Goal: Task Accomplishment & Management: Manage account settings

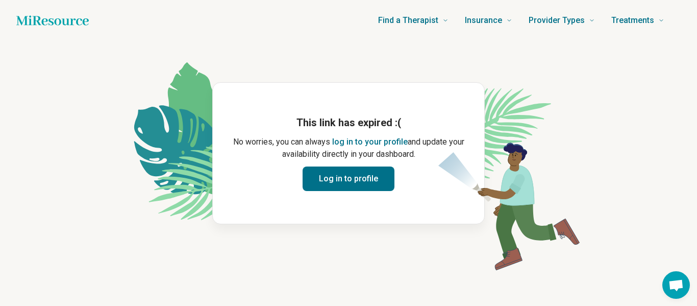
click at [377, 177] on button "Log in to profile" at bounding box center [348, 178] width 92 height 24
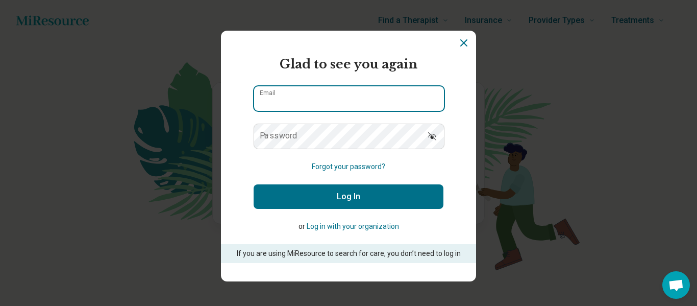
click at [368, 106] on input "Email" at bounding box center [349, 98] width 190 height 24
type input "**********"
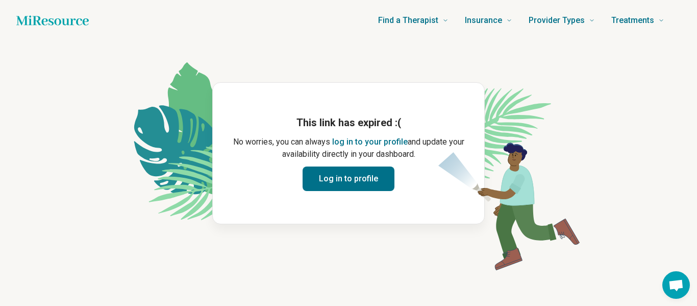
click at [363, 171] on button "Log in to profile" at bounding box center [348, 178] width 92 height 24
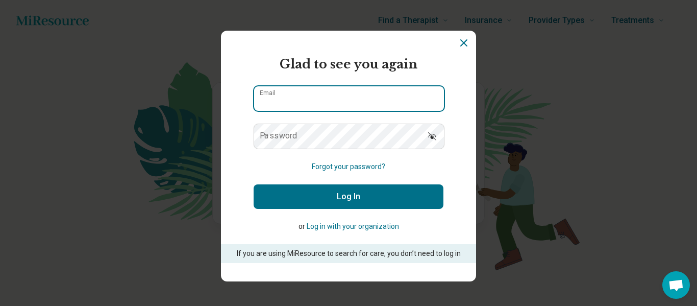
click at [370, 96] on input "Email" at bounding box center [349, 98] width 190 height 24
type input "**********"
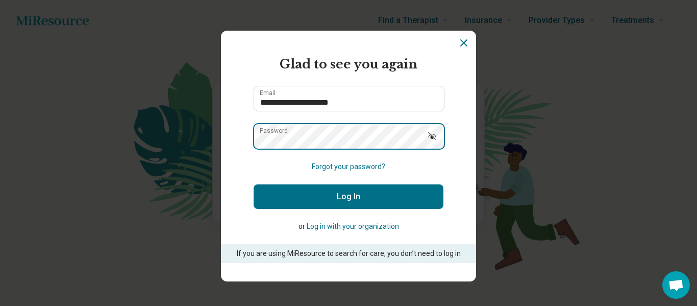
click at [254, 184] on button "Log In" at bounding box center [349, 196] width 190 height 24
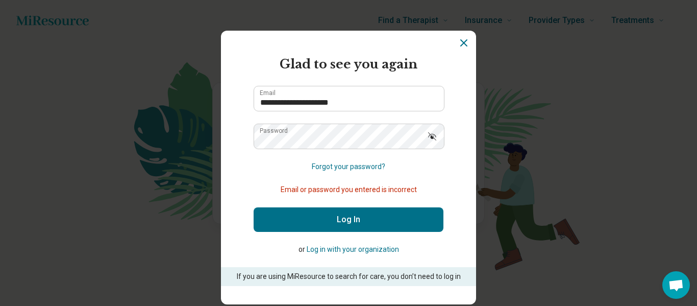
click at [338, 209] on button "Log In" at bounding box center [349, 219] width 190 height 24
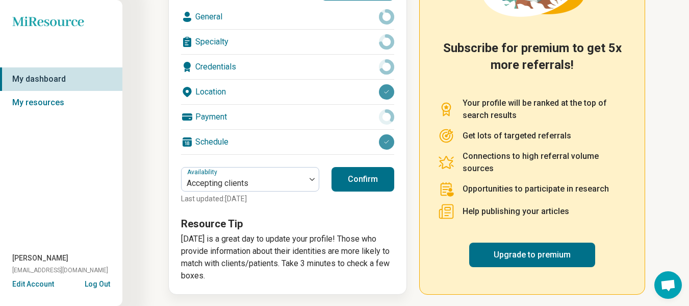
scroll to position [188, 0]
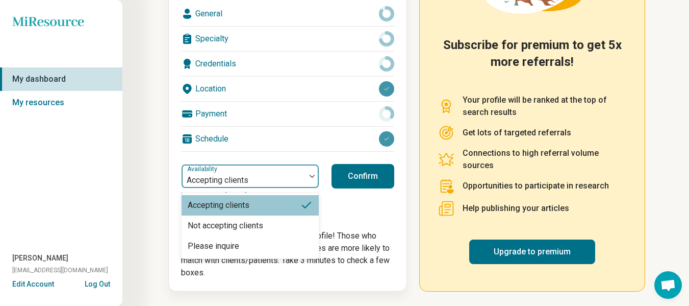
click at [316, 179] on div at bounding box center [312, 175] width 13 height 23
click at [291, 222] on div "Not accepting clients" at bounding box center [250, 225] width 137 height 20
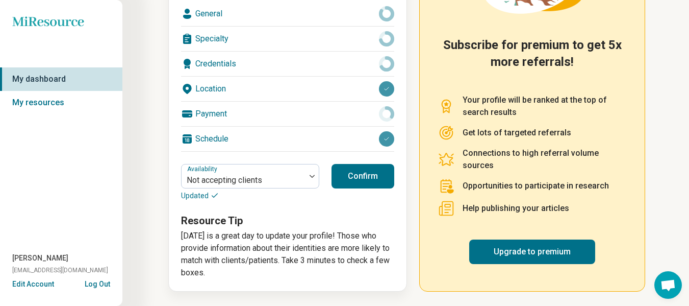
click at [363, 181] on button "Confirm" at bounding box center [363, 176] width 63 height 24
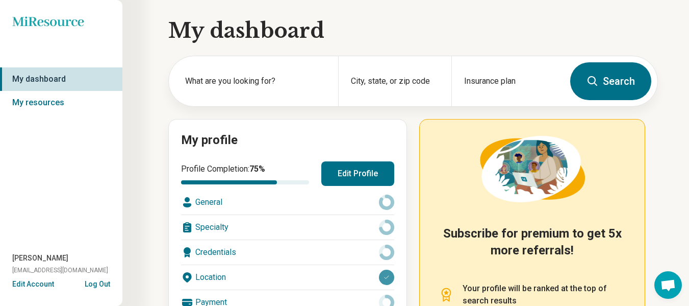
scroll to position [1, 0]
